Goal: Find specific page/section: Find specific page/section

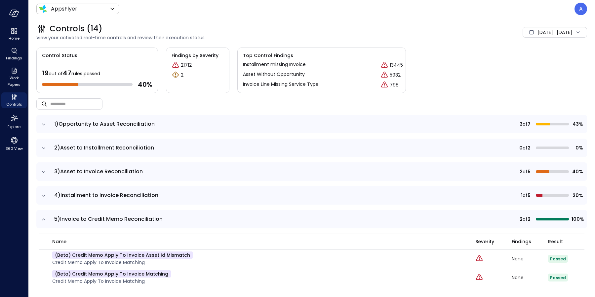
scroll to position [70, 0]
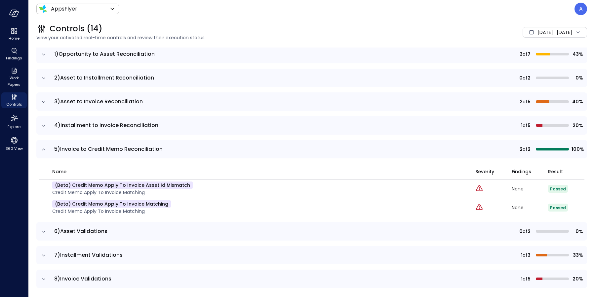
click at [42, 151] on icon "expand row" at bounding box center [43, 149] width 7 height 7
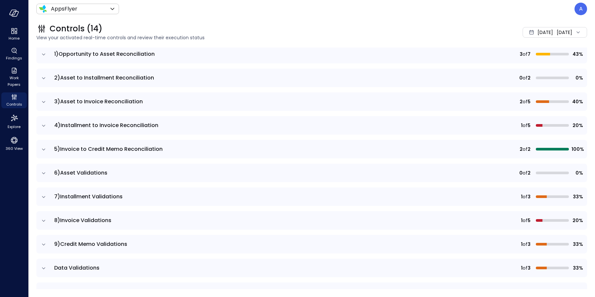
scroll to position [84, 0]
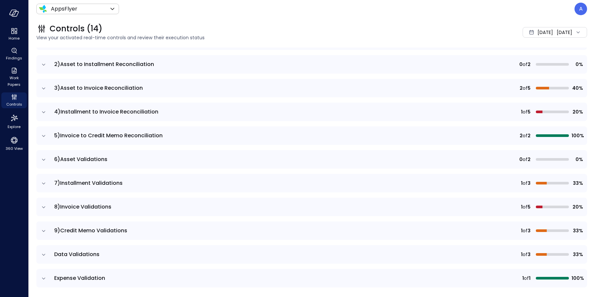
click at [42, 207] on icon "expand row" at bounding box center [43, 207] width 7 height 7
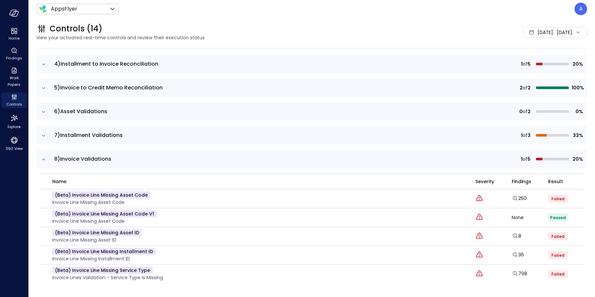
scroll to position [164, 0]
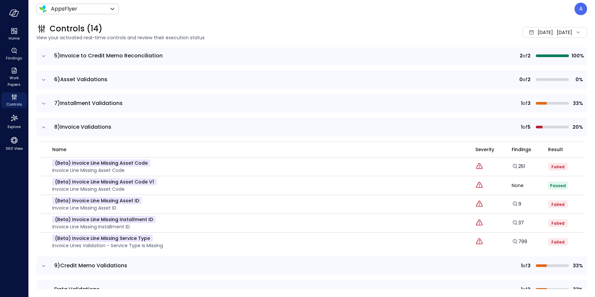
click at [41, 124] on icon "expand row" at bounding box center [43, 127] width 7 height 7
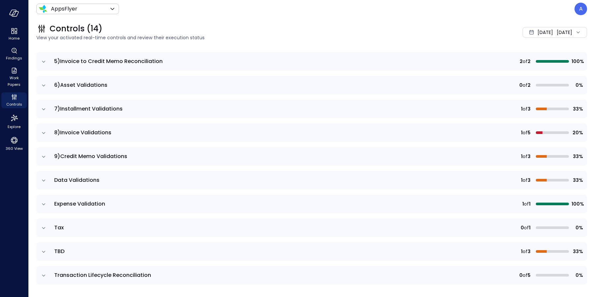
scroll to position [78, 0]
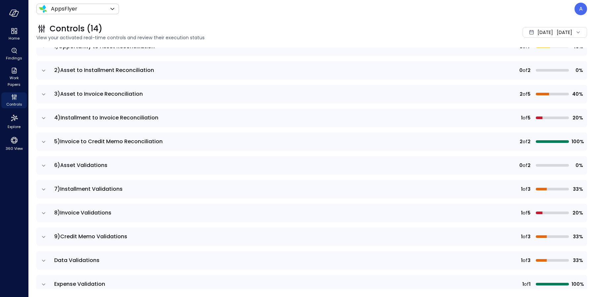
click at [41, 121] on icon "expand row" at bounding box center [43, 118] width 7 height 7
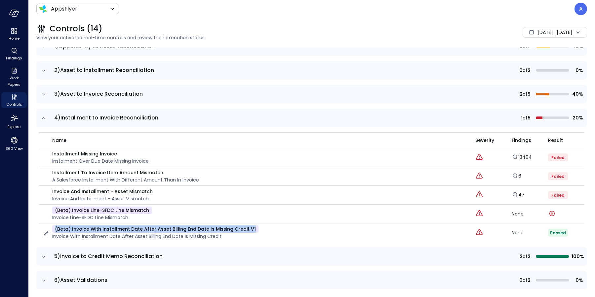
drag, startPoint x: 250, startPoint y: 227, endPoint x: 55, endPoint y: 229, distance: 195.0
click at [55, 229] on p "(beta) Invoice with Installment Date After Asset Billing End Date is Missing Cr…" at bounding box center [155, 229] width 206 height 7
copy p "(beta) Invoice with Installment Date After Asset Billing End Date is Missing Cr…"
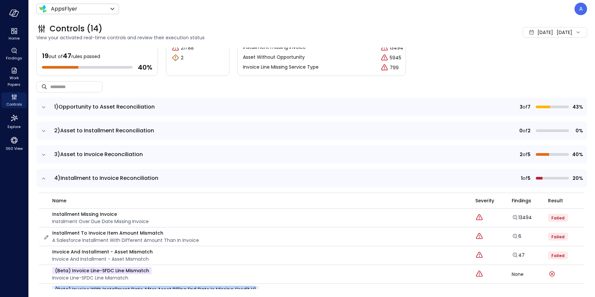
scroll to position [63, 0]
